Goal: Transaction & Acquisition: Subscribe to service/newsletter

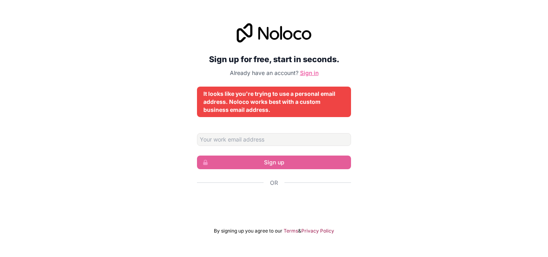
click at [311, 72] on link "Sign in" at bounding box center [309, 72] width 18 height 7
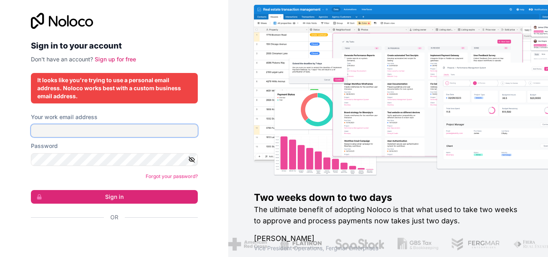
click at [114, 135] on input "Your work email address" at bounding box center [114, 130] width 167 height 13
type input "[EMAIL_ADDRESS][DOMAIN_NAME]"
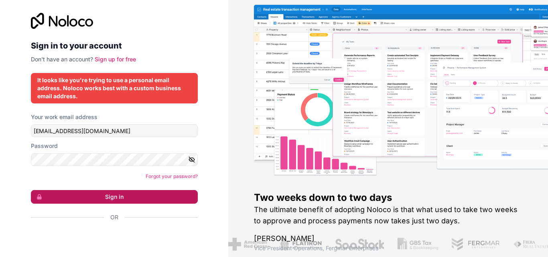
click at [133, 192] on button "Sign in" at bounding box center [114, 197] width 167 height 14
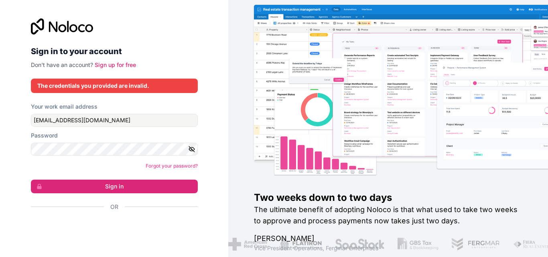
click at [191, 154] on button "button" at bounding box center [193, 149] width 10 height 13
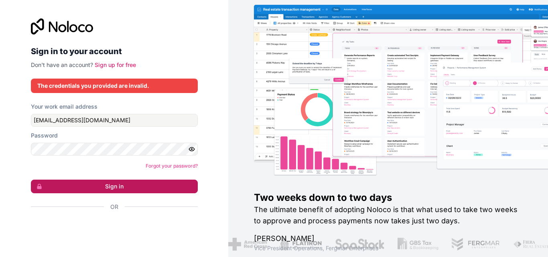
click at [155, 191] on button "Sign in" at bounding box center [114, 187] width 167 height 14
click at [140, 185] on button "Sign in" at bounding box center [114, 187] width 167 height 14
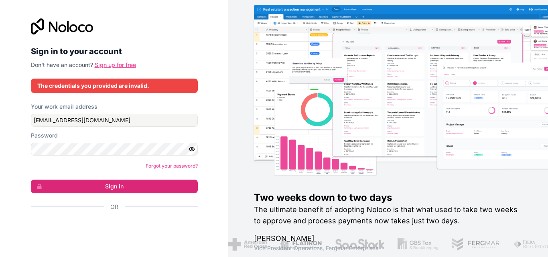
click at [115, 65] on link "Sign up for free" at bounding box center [115, 64] width 41 height 7
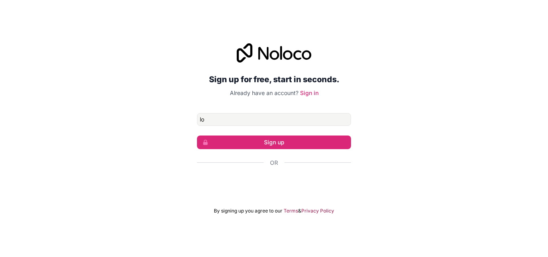
type input "[EMAIL_ADDRESS][DOMAIN_NAME]"
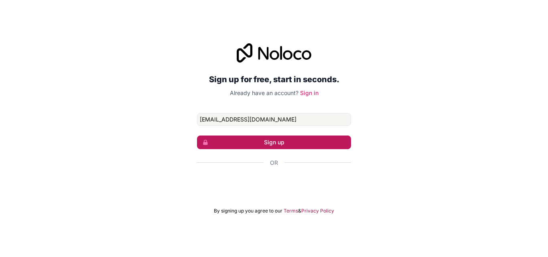
click at [265, 148] on button "Sign up" at bounding box center [274, 143] width 154 height 14
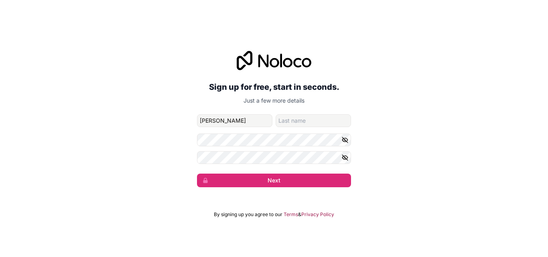
type input "[PERSON_NAME]"
click at [295, 120] on input "family-name" at bounding box center [312, 120] width 75 height 13
type input "pha"
click at [344, 140] on icon "button" at bounding box center [344, 139] width 1 height 1
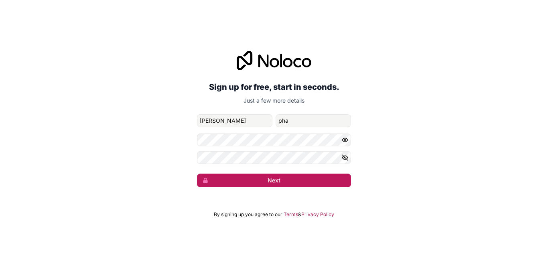
click at [277, 180] on button "Next" at bounding box center [274, 181] width 154 height 14
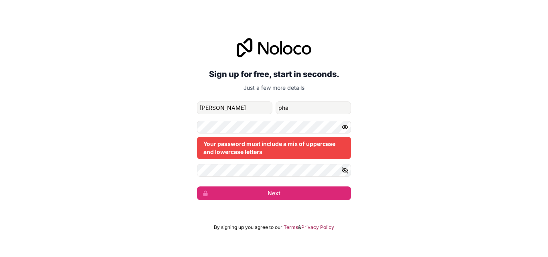
click at [342, 171] on icon "button" at bounding box center [345, 170] width 6 height 4
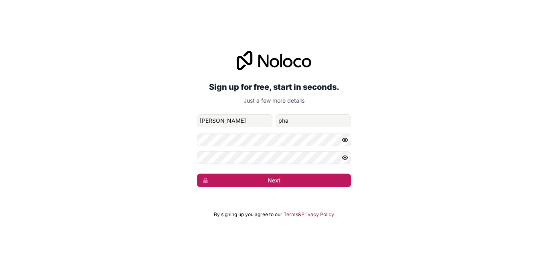
click at [274, 180] on button "Next" at bounding box center [274, 181] width 154 height 14
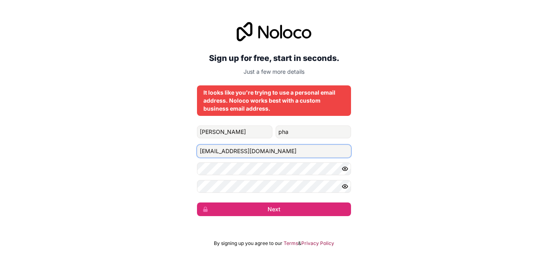
click at [248, 150] on input "[EMAIL_ADDRESS][DOMAIN_NAME]" at bounding box center [274, 151] width 154 height 13
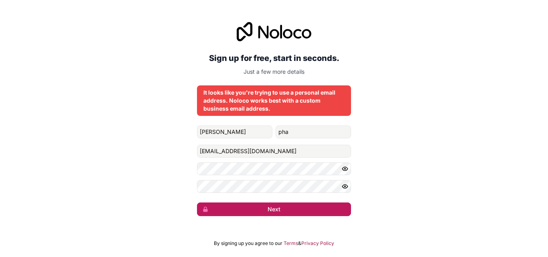
click at [263, 202] on button "Next" at bounding box center [274, 209] width 154 height 14
click at [273, 211] on button "Next" at bounding box center [274, 209] width 154 height 14
click at [273, 211] on icon "submit" at bounding box center [274, 209] width 6 height 6
click at [273, 211] on button "Next" at bounding box center [274, 209] width 154 height 14
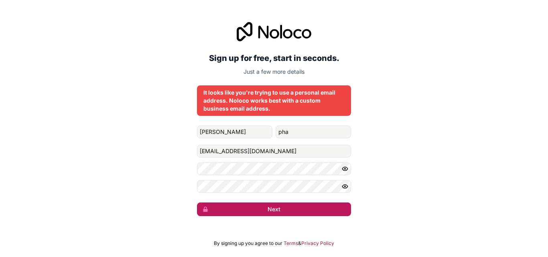
click at [273, 211] on button "Next" at bounding box center [274, 209] width 154 height 14
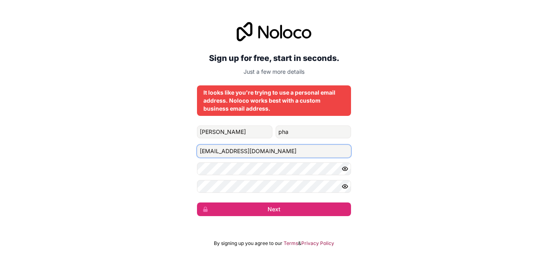
click at [245, 153] on input "[EMAIL_ADDRESS][DOMAIN_NAME]" at bounding box center [274, 151] width 154 height 13
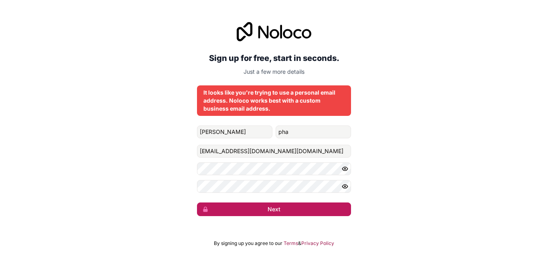
click at [263, 206] on button "Next" at bounding box center [274, 209] width 154 height 14
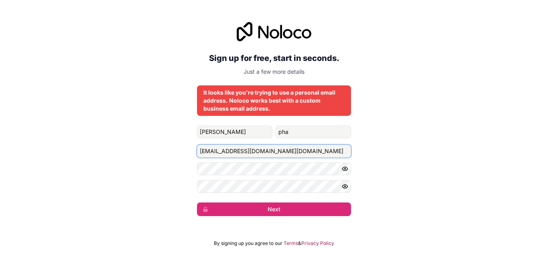
click at [290, 152] on input "[EMAIL_ADDRESS][DOMAIN_NAME][DOMAIN_NAME]" at bounding box center [274, 151] width 154 height 13
type input "e"
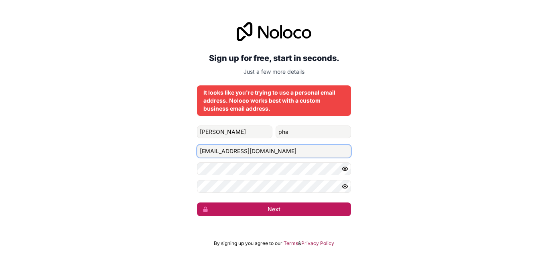
type input "[EMAIL_ADDRESS][DOMAIN_NAME]"
click at [272, 211] on button "Next" at bounding box center [274, 209] width 154 height 14
click at [265, 209] on button "Next" at bounding box center [274, 209] width 154 height 14
